Goal: Task Accomplishment & Management: Manage account settings

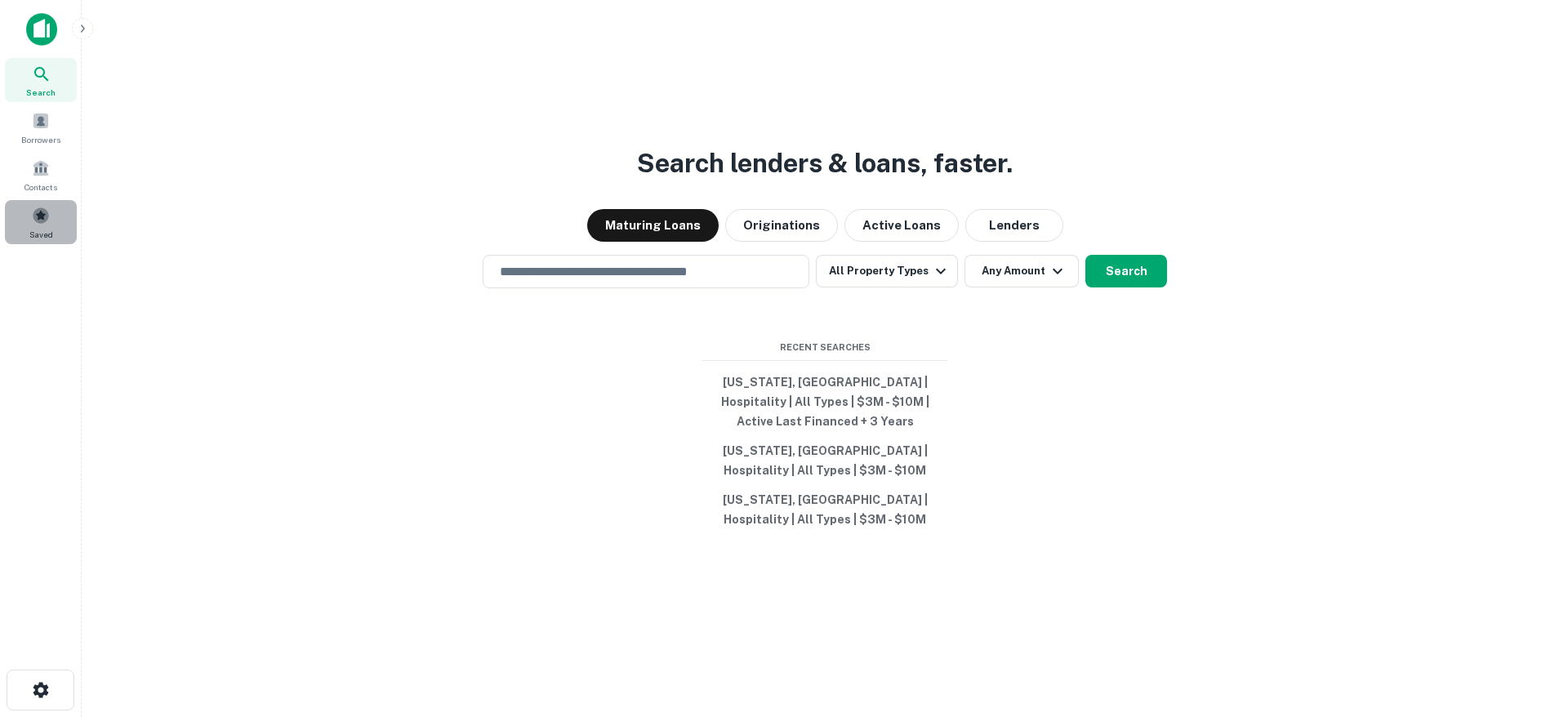
click at [27, 216] on div "Saved" at bounding box center [41, 223] width 72 height 45
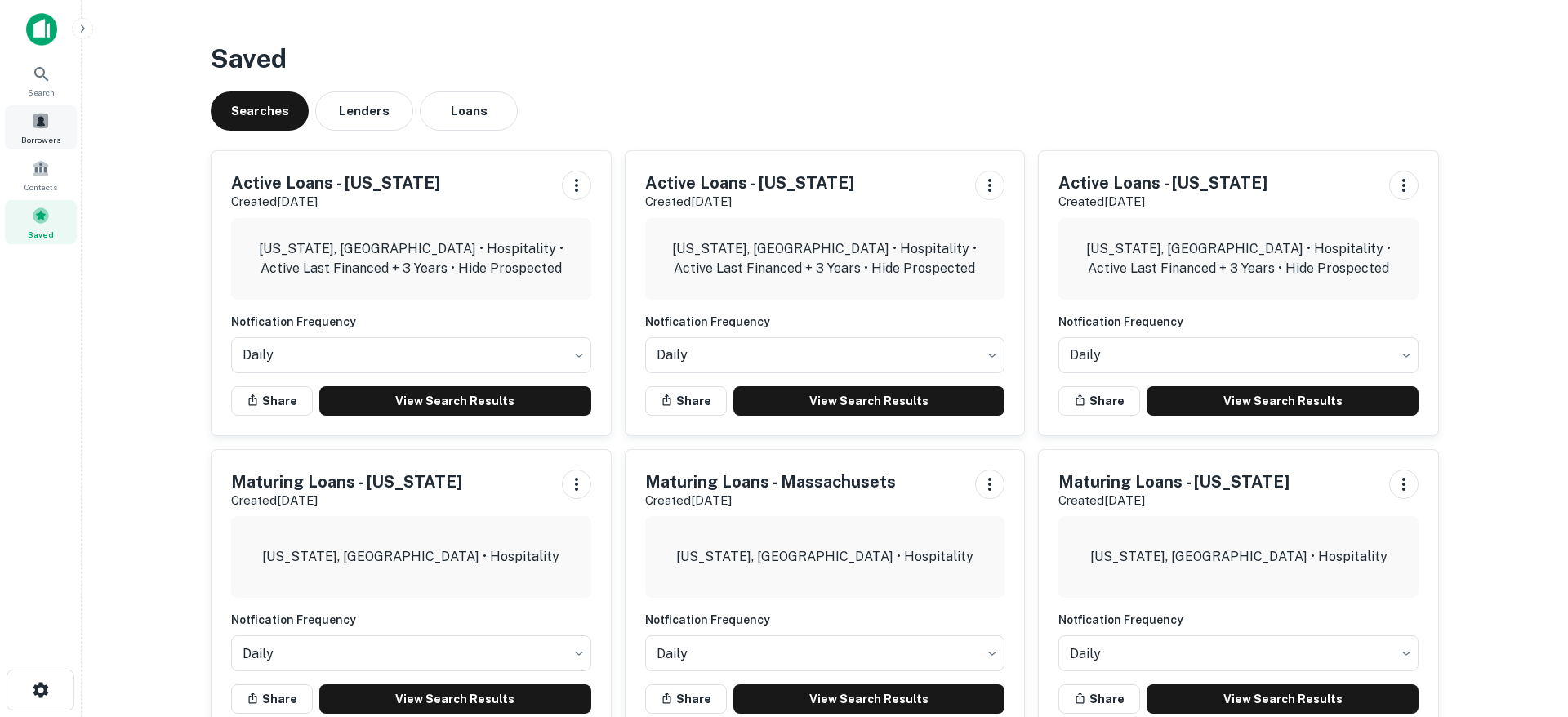
click at [55, 126] on div "Borrowers" at bounding box center [41, 128] width 72 height 45
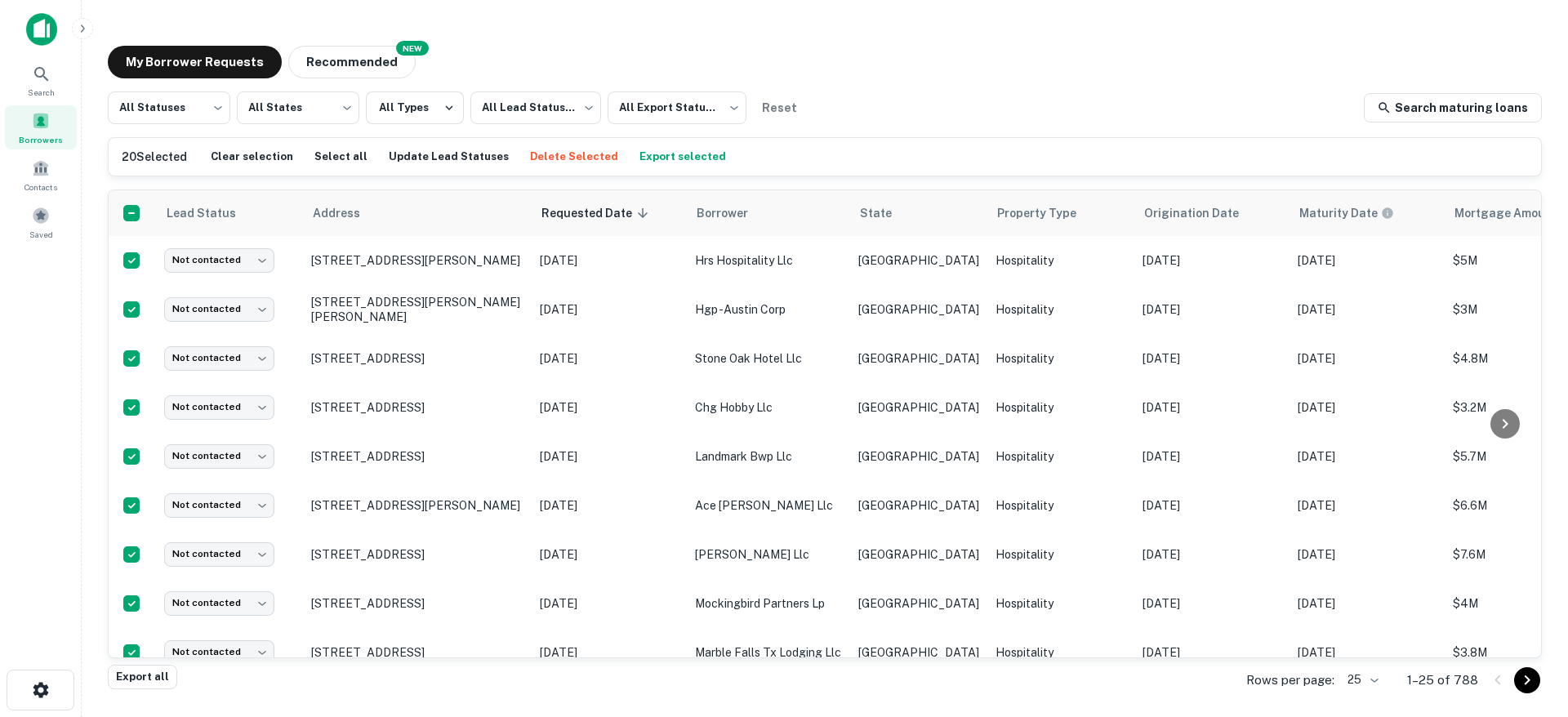
click at [640, 151] on button "Export selected" at bounding box center [683, 157] width 95 height 25
click at [39, 228] on span "Saved" at bounding box center [41, 234] width 24 height 13
